Goal: Information Seeking & Learning: Find specific fact

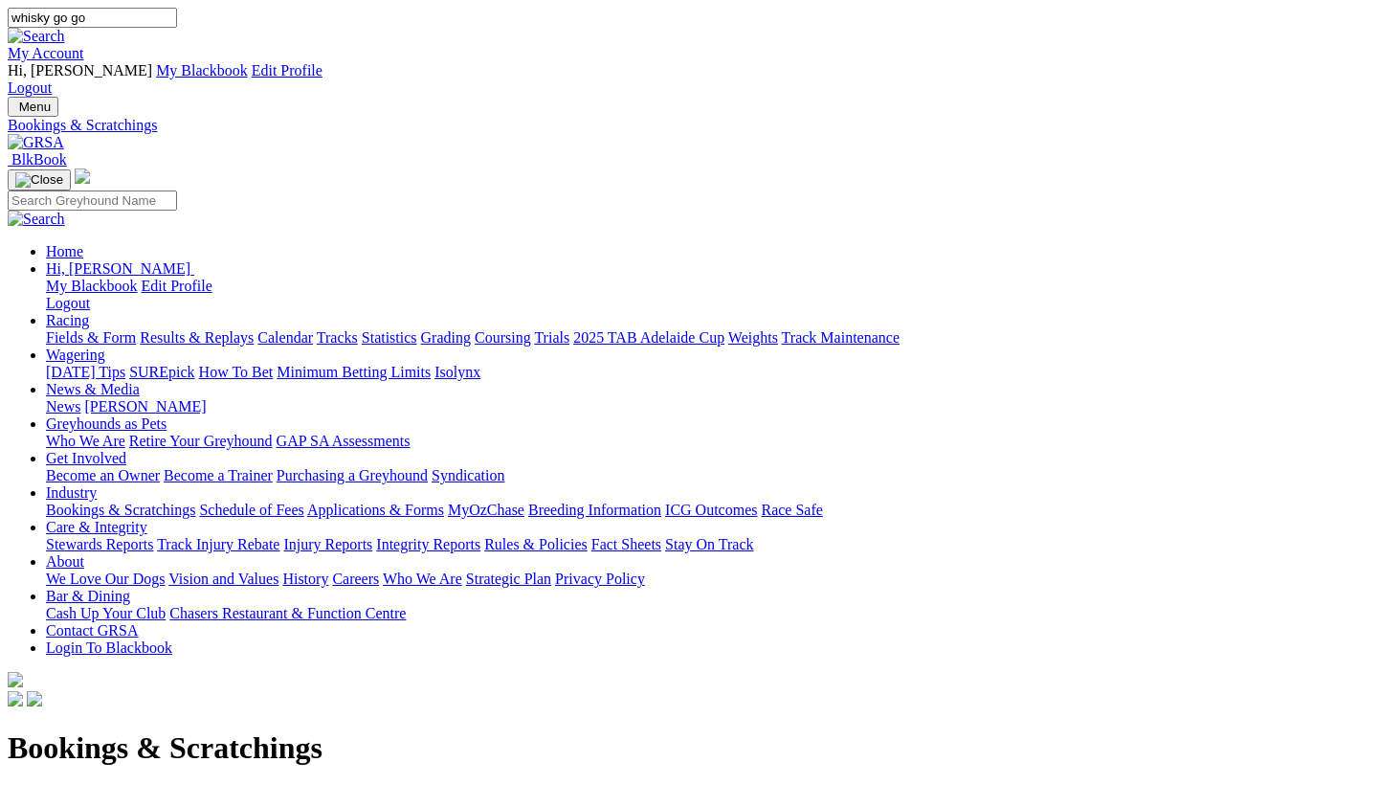
type input "whisky go go"
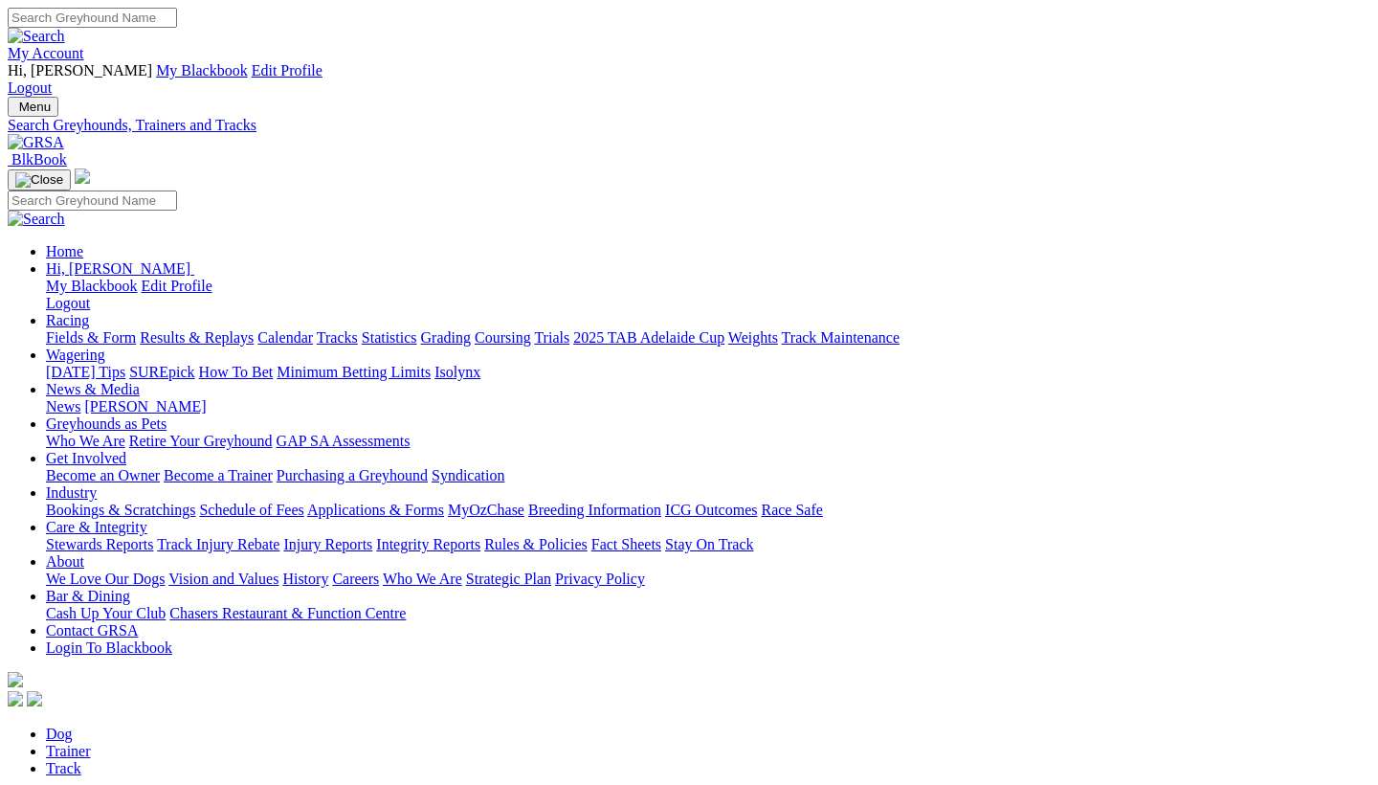
type input "whiskey go go"
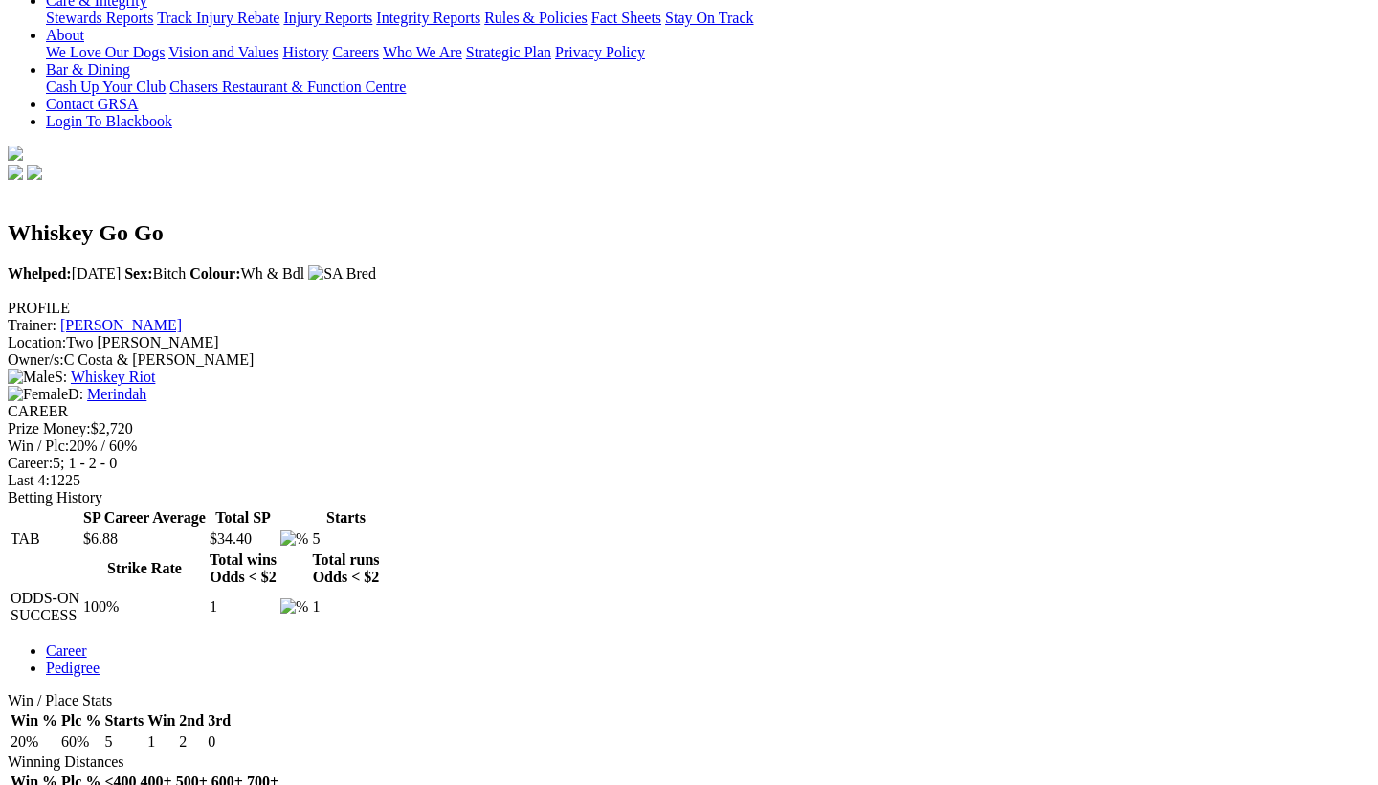
scroll to position [530, 0]
